Goal: Check status: Check status

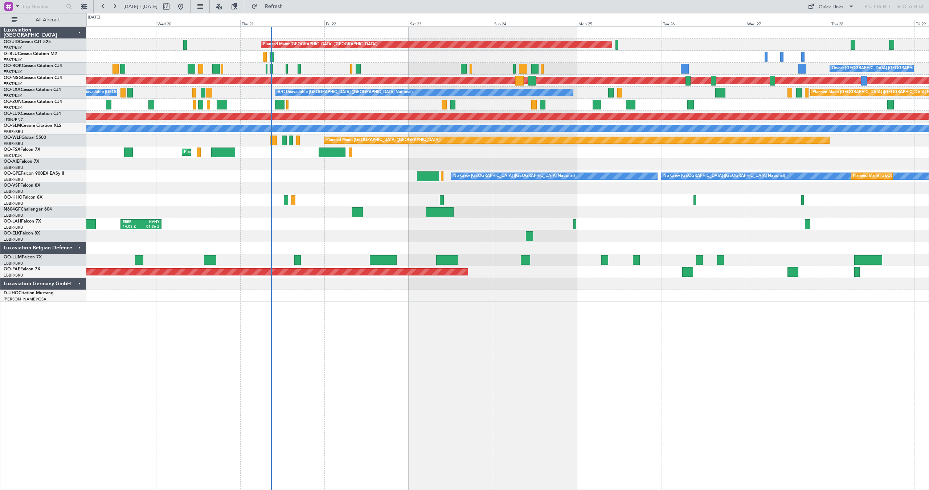
click at [566, 165] on div "Planned Maint [GEOGRAPHIC_DATA] ([GEOGRAPHIC_DATA]) Owner [GEOGRAPHIC_DATA]-[GE…" at bounding box center [507, 164] width 842 height 275
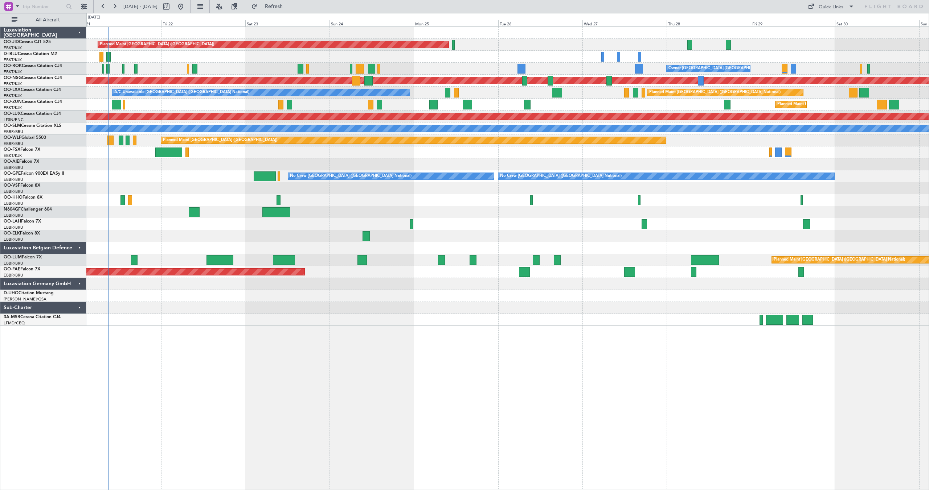
click at [590, 99] on div "Planned Maint Kortrijk-[GEOGRAPHIC_DATA]" at bounding box center [507, 105] width 842 height 12
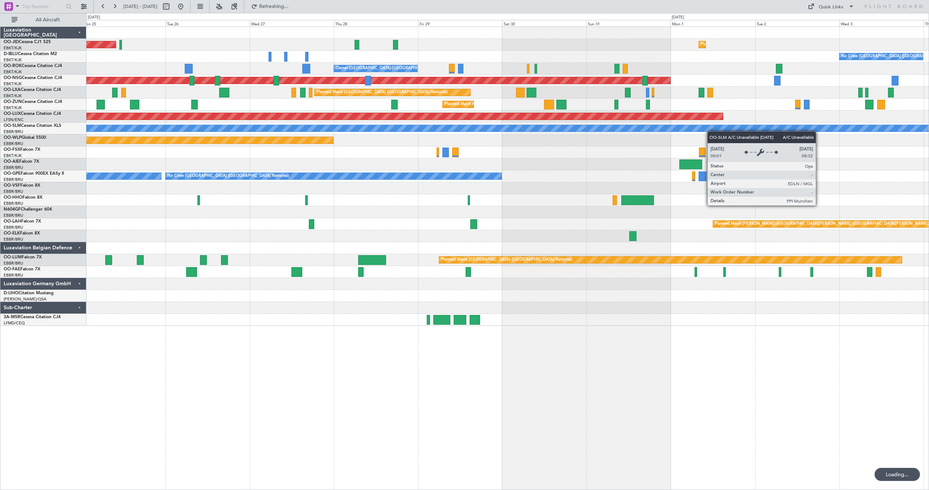
click at [472, 131] on div "Planned Maint [GEOGRAPHIC_DATA] ([GEOGRAPHIC_DATA]) Planned Maint [GEOGRAPHIC_D…" at bounding box center [507, 176] width 842 height 299
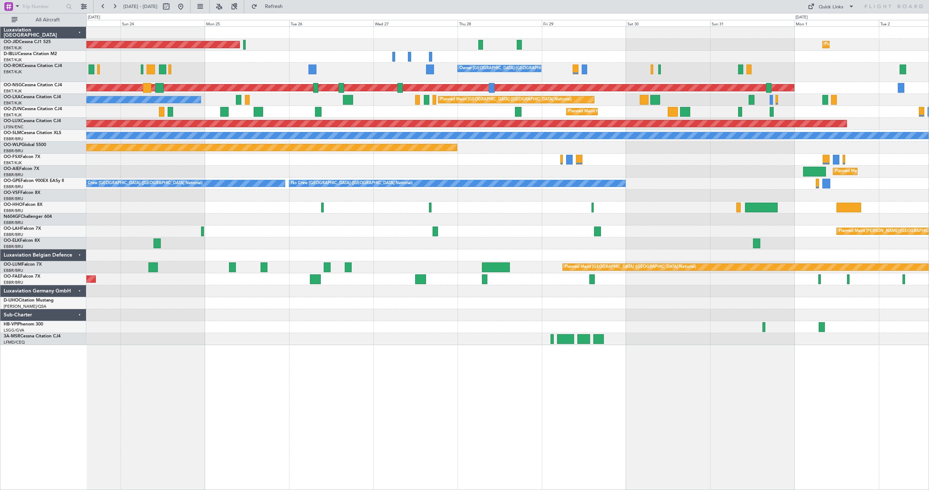
click at [412, 116] on div "Planned Maint Kortrijk-[GEOGRAPHIC_DATA]" at bounding box center [507, 112] width 842 height 12
